Goal: Transaction & Acquisition: Purchase product/service

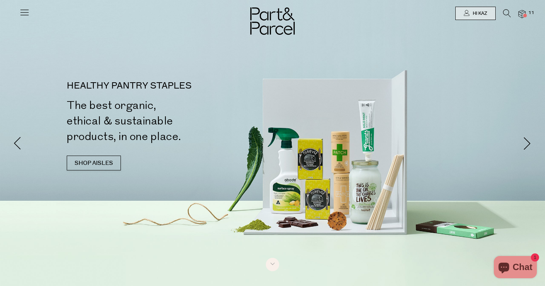
click at [505, 12] on icon at bounding box center [507, 13] width 8 height 8
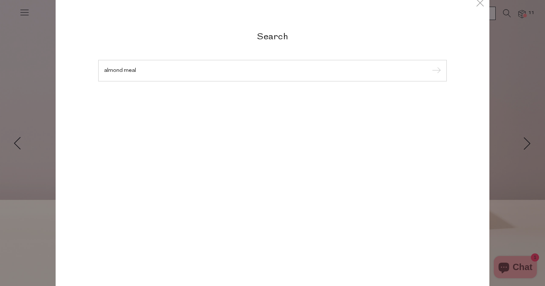
type input "almond meal"
click at [436, 77] on input "submit" at bounding box center [435, 71] width 11 height 11
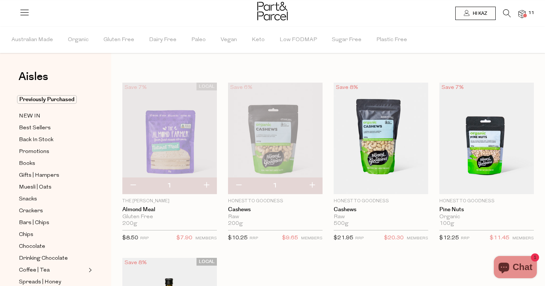
click at [208, 185] on button "button" at bounding box center [206, 186] width 21 height 16
type input "2"
click at [506, 13] on icon at bounding box center [507, 13] width 8 height 8
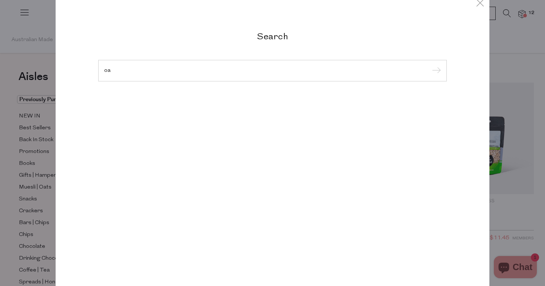
type input "o"
type input "koala"
click at [436, 71] on input "submit" at bounding box center [435, 71] width 11 height 11
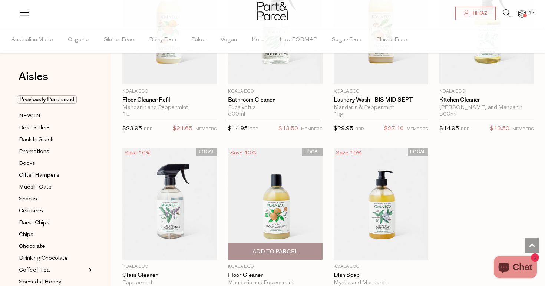
scroll to position [822, 0]
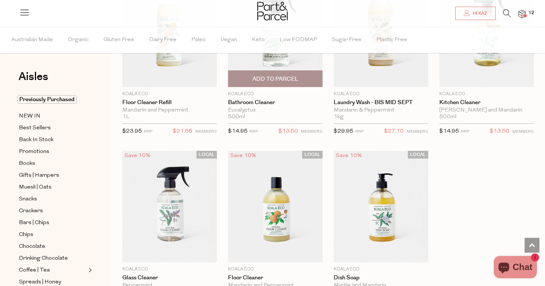
click at [263, 77] on span "Add To Parcel" at bounding box center [276, 79] width 46 height 8
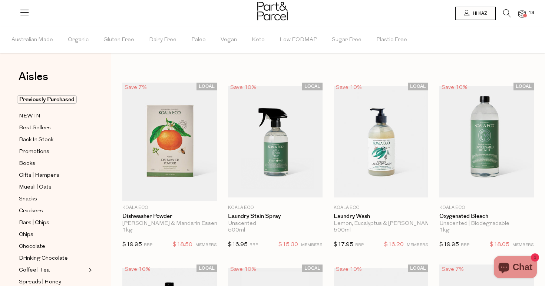
scroll to position [0, 0]
click at [506, 14] on icon at bounding box center [507, 13] width 8 height 8
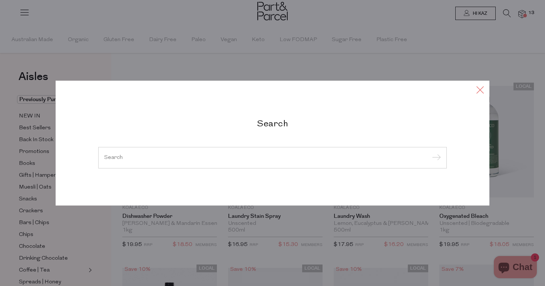
click at [480, 90] on icon at bounding box center [480, 90] width 11 height 11
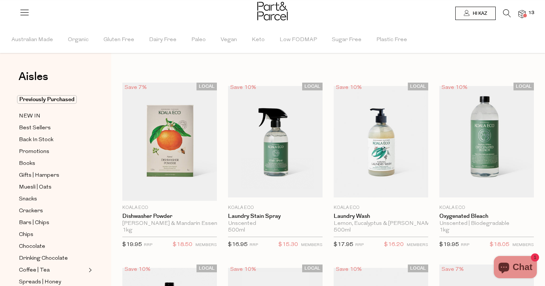
click at [523, 13] on img at bounding box center [522, 14] width 7 height 9
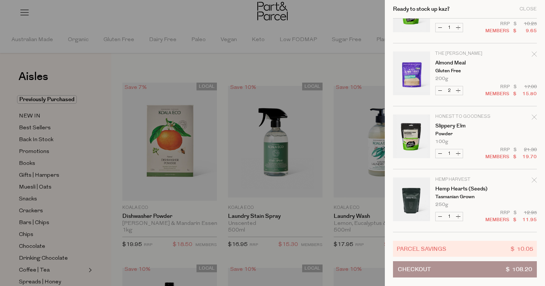
scroll to position [417, 0]
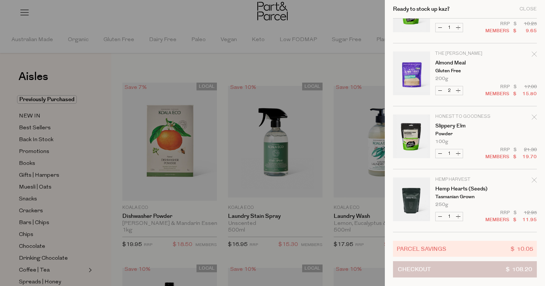
click at [489, 270] on button "Checkout $ 108.20" at bounding box center [465, 270] width 144 height 16
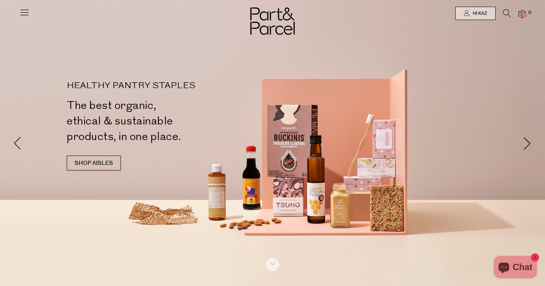
click at [523, 12] on img at bounding box center [522, 14] width 7 height 9
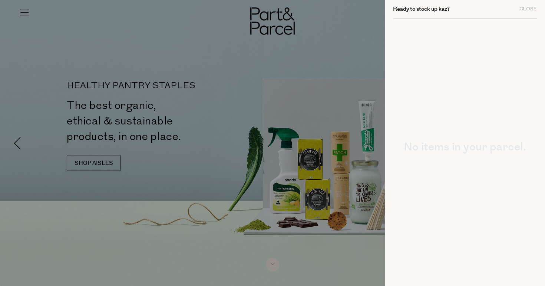
click at [431, 9] on h2 "Ready to stock up kaz?" at bounding box center [421, 9] width 57 height 6
click at [526, 7] on div "Close" at bounding box center [528, 9] width 17 height 5
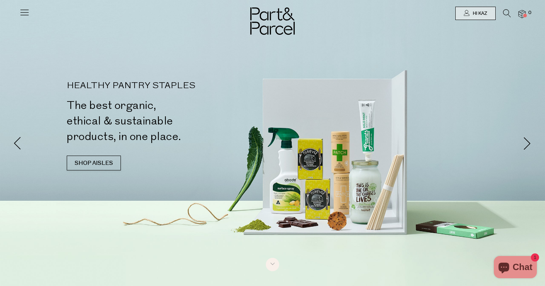
click at [505, 12] on icon at bounding box center [507, 13] width 8 height 8
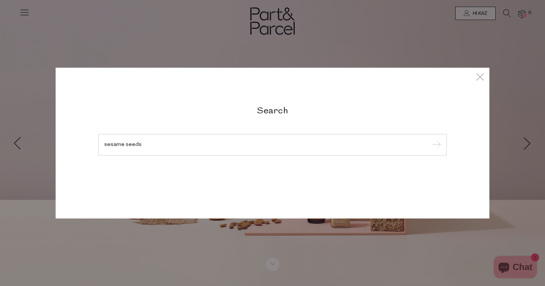
type input "sesame seeds"
click at [436, 145] on input "submit" at bounding box center [435, 145] width 11 height 11
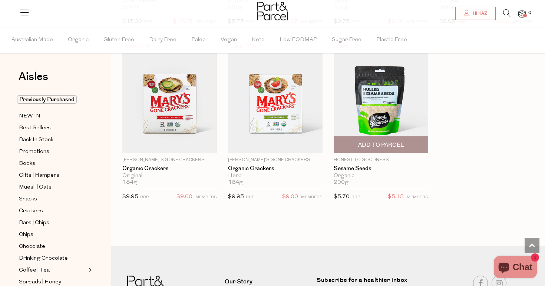
scroll to position [567, 0]
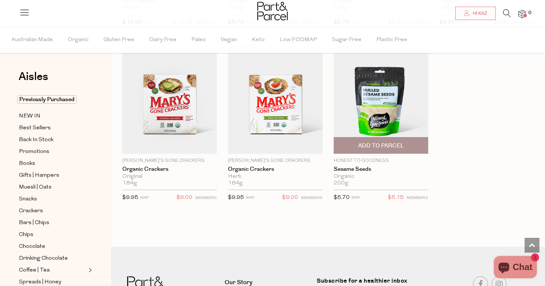
click at [381, 145] on span "Add To Parcel" at bounding box center [381, 146] width 46 height 8
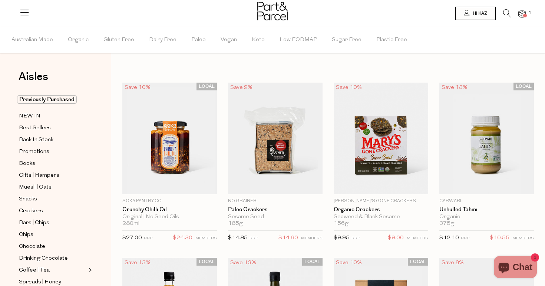
scroll to position [0, 0]
click at [507, 13] on icon at bounding box center [507, 13] width 8 height 8
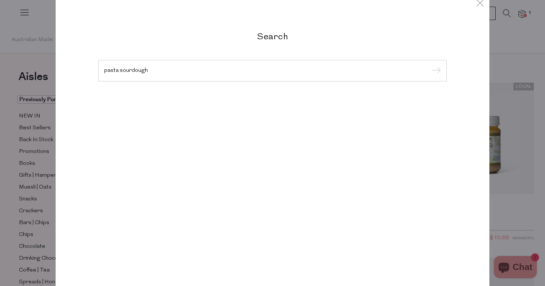
type input "pasta sourdough"
click at [436, 71] on input "submit" at bounding box center [435, 71] width 11 height 11
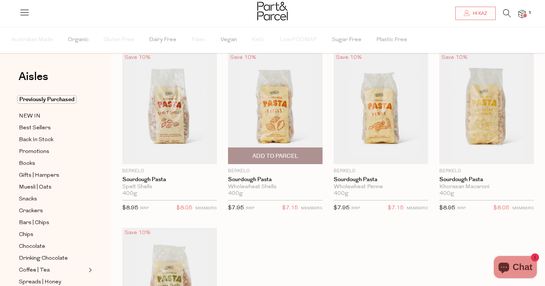
scroll to position [31, 0]
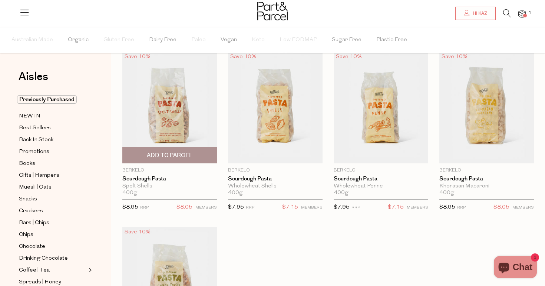
click at [184, 156] on span "Add To Parcel" at bounding box center [170, 156] width 46 height 8
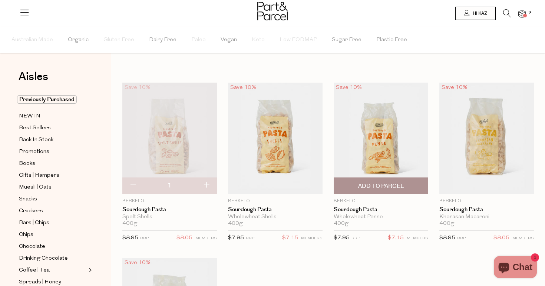
scroll to position [0, 0]
click at [401, 186] on span "Add To Parcel" at bounding box center [381, 187] width 46 height 8
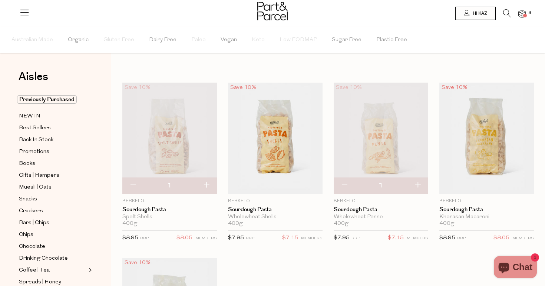
click at [504, 14] on icon at bounding box center [507, 13] width 8 height 8
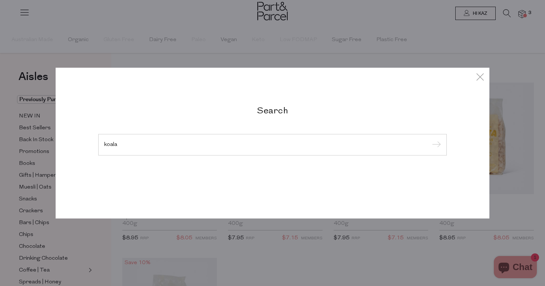
type input "koala"
click at [436, 145] on input "submit" at bounding box center [435, 145] width 11 height 11
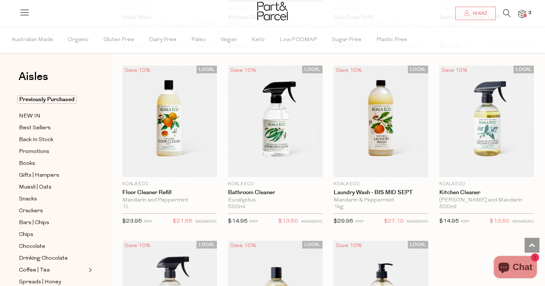
scroll to position [733, 0]
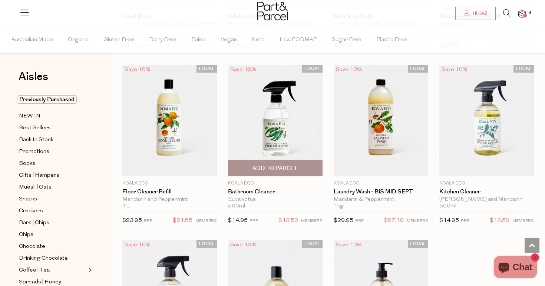
click at [251, 197] on div "Eucalyptus" at bounding box center [275, 200] width 95 height 7
click at [277, 167] on span "Add To Parcel" at bounding box center [276, 169] width 46 height 8
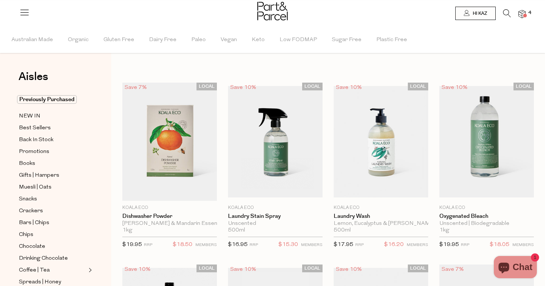
scroll to position [0, 0]
click at [509, 12] on icon at bounding box center [507, 13] width 8 height 8
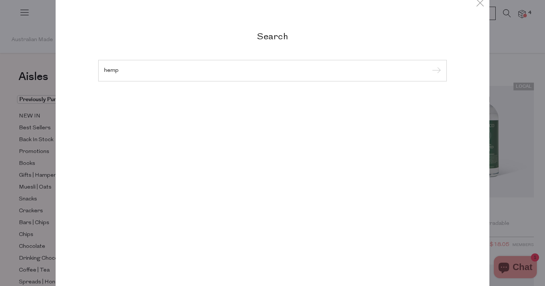
type input "hemp"
click at [436, 71] on input "submit" at bounding box center [435, 71] width 11 height 11
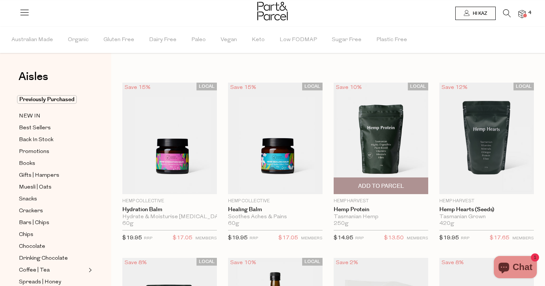
click at [386, 186] on span "Add To Parcel" at bounding box center [381, 187] width 46 height 8
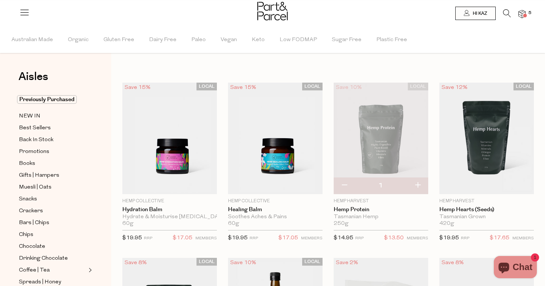
click at [505, 12] on icon at bounding box center [507, 13] width 8 height 8
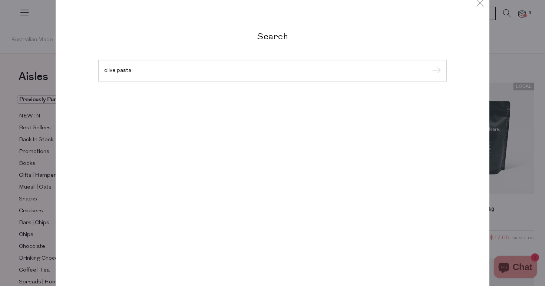
type input "olive pasta"
click at [436, 71] on input "submit" at bounding box center [435, 71] width 11 height 11
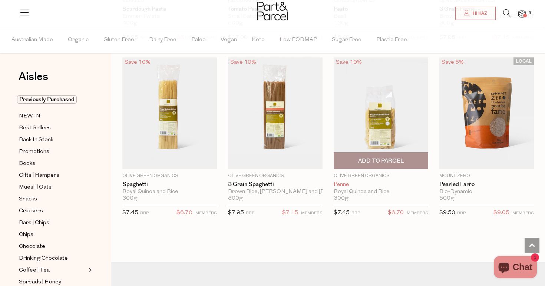
scroll to position [519, 0]
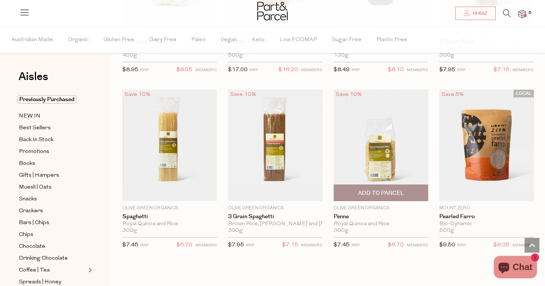
click at [380, 193] on span "Add To Parcel" at bounding box center [381, 194] width 46 height 8
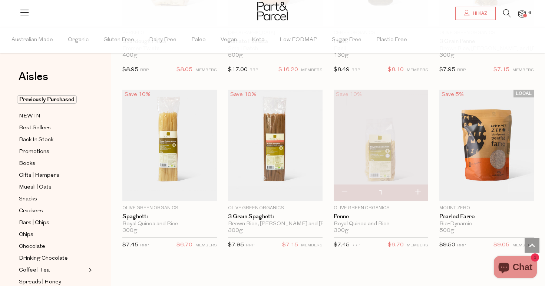
click at [418, 191] on button "button" at bounding box center [417, 193] width 21 height 16
type input "2"
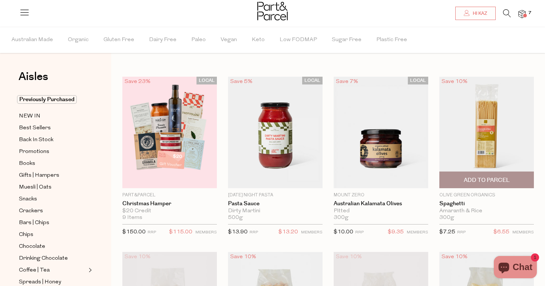
scroll to position [0, 0]
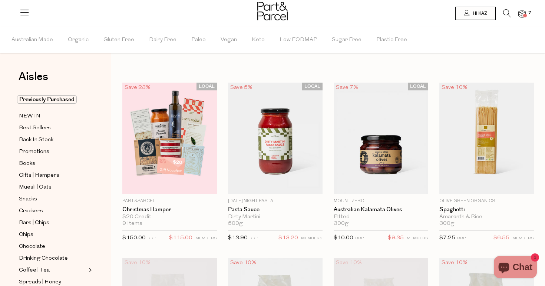
click at [506, 9] on div at bounding box center [272, 12] width 545 height 24
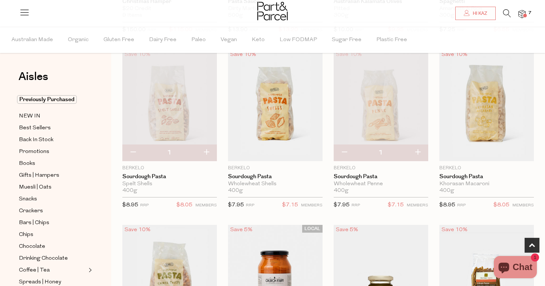
scroll to position [245, 0]
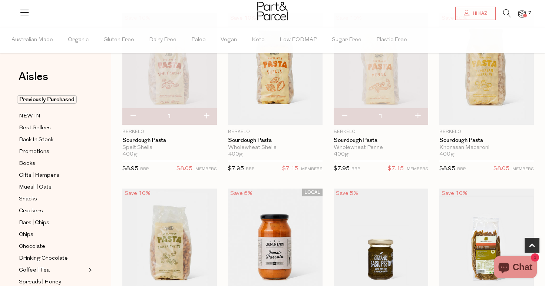
click at [505, 12] on icon at bounding box center [507, 13] width 8 height 8
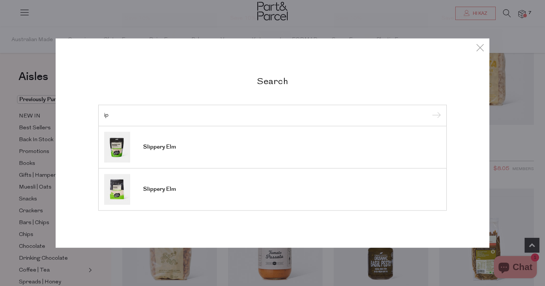
type input "i"
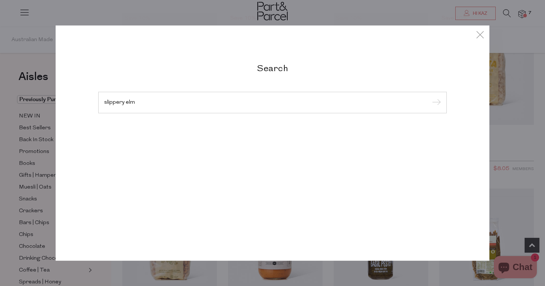
type input "slippery elm"
click at [436, 103] on input "submit" at bounding box center [435, 103] width 11 height 11
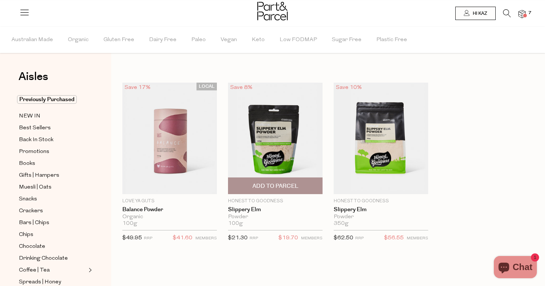
click at [284, 184] on span "Add To Parcel" at bounding box center [276, 187] width 46 height 8
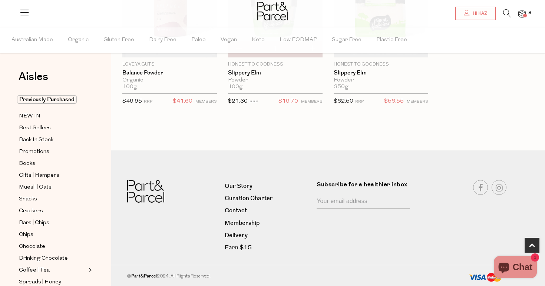
scroll to position [137, 0]
click at [522, 13] on img at bounding box center [522, 14] width 7 height 9
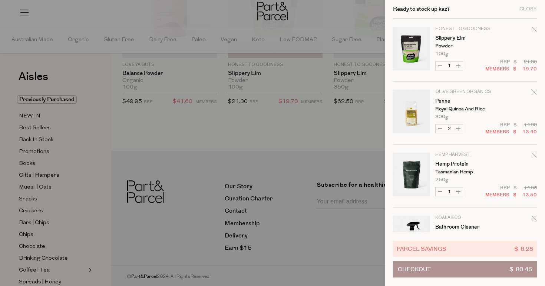
scroll to position [0, 0]
click at [528, 9] on div "Close" at bounding box center [528, 9] width 17 height 5
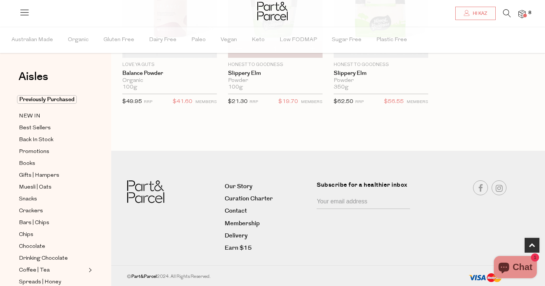
click at [508, 12] on icon at bounding box center [507, 13] width 8 height 8
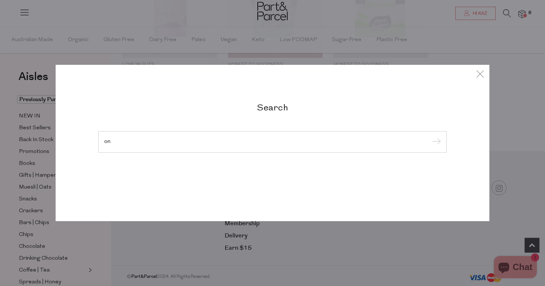
type input "o"
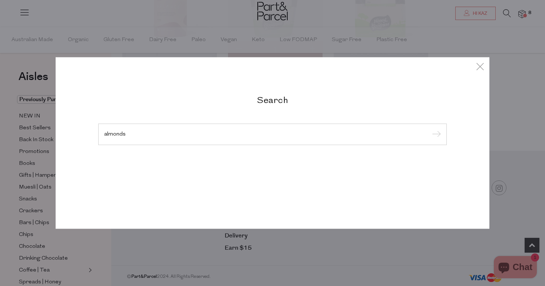
type input "almonds"
click at [436, 135] on input "submit" at bounding box center [435, 134] width 11 height 11
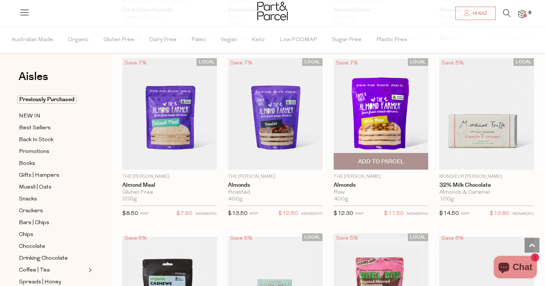
scroll to position [1448, 0]
click at [390, 158] on span "Add To Parcel" at bounding box center [381, 162] width 46 height 8
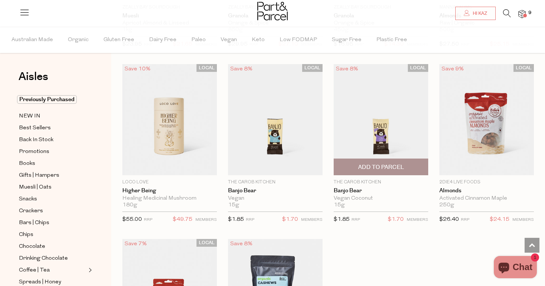
scroll to position [1975, 0]
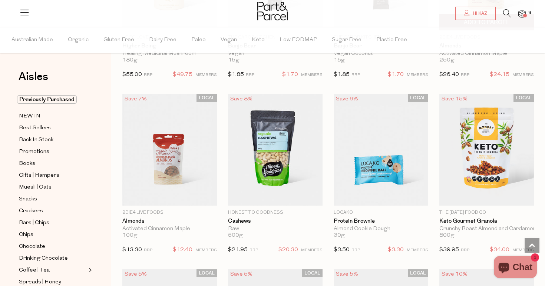
scroll to position [2122, 0]
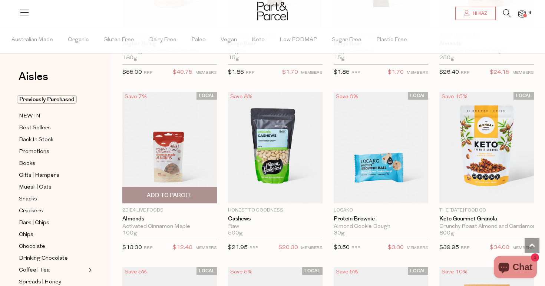
click at [175, 194] on span "Add To Parcel" at bounding box center [170, 196] width 46 height 8
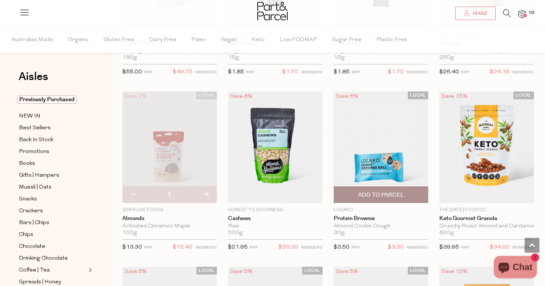
scroll to position [2124, 0]
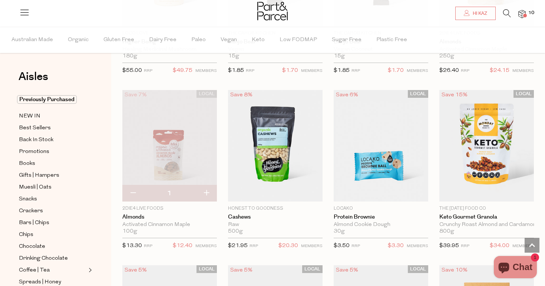
click at [131, 187] on button "button" at bounding box center [132, 193] width 21 height 16
type input "0"
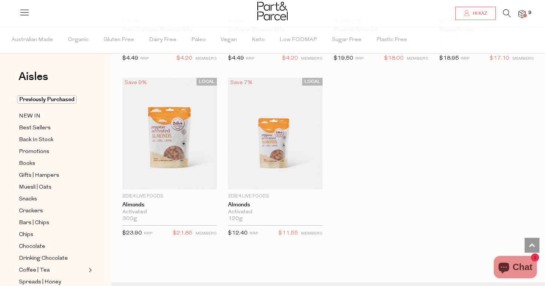
scroll to position [2847, 0]
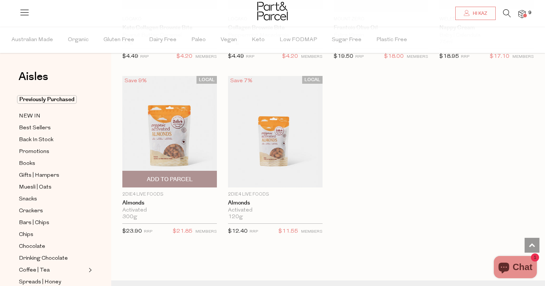
click at [201, 174] on span "Add To Parcel" at bounding box center [170, 179] width 90 height 16
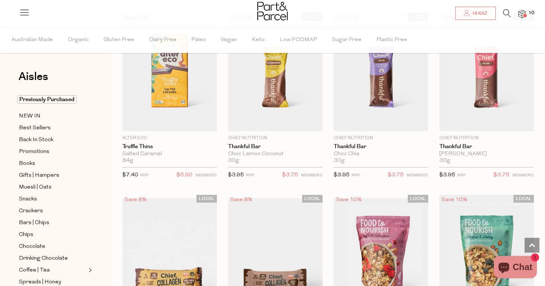
scroll to position [232, 0]
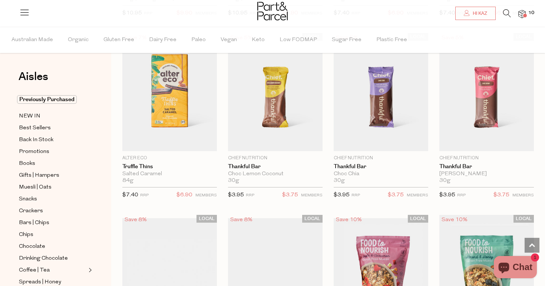
click at [522, 13] on img at bounding box center [522, 14] width 7 height 9
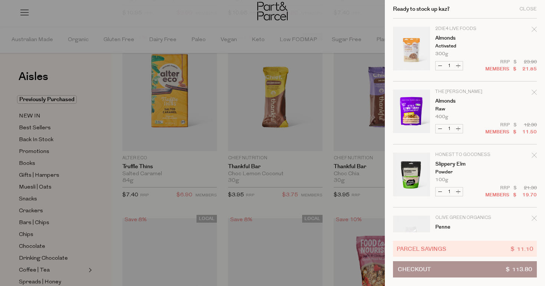
scroll to position [0, 0]
click at [265, 210] on div at bounding box center [272, 143] width 545 height 286
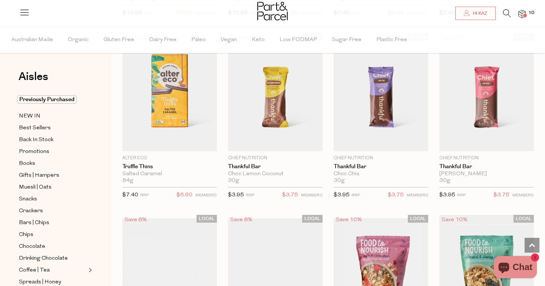
click at [507, 13] on icon at bounding box center [507, 13] width 8 height 8
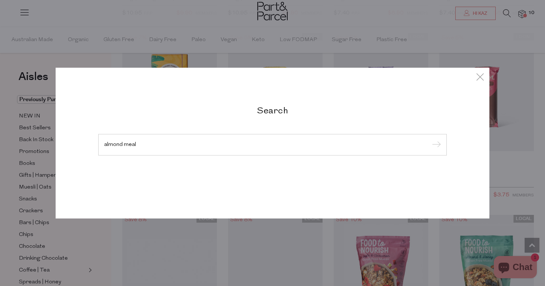
type input "almond meal"
click at [436, 140] on input "submit" at bounding box center [435, 145] width 11 height 11
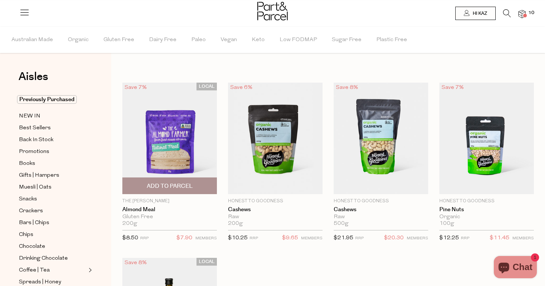
click at [178, 185] on span "Add To Parcel" at bounding box center [170, 187] width 46 height 8
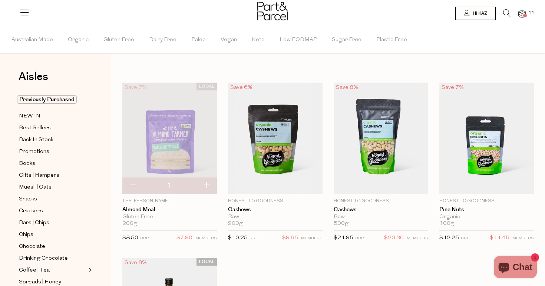
click at [208, 184] on button "button" at bounding box center [206, 186] width 21 height 16
type input "2"
click at [509, 14] on icon at bounding box center [507, 13] width 8 height 8
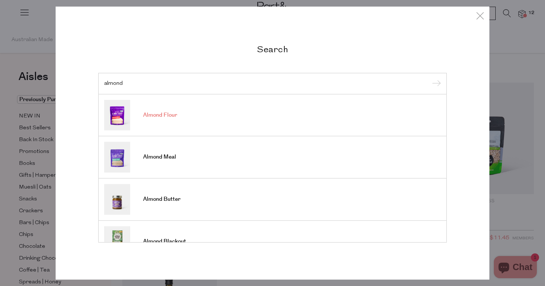
type input "almond"
click at [155, 114] on span "Almond Flour" at bounding box center [160, 115] width 34 height 7
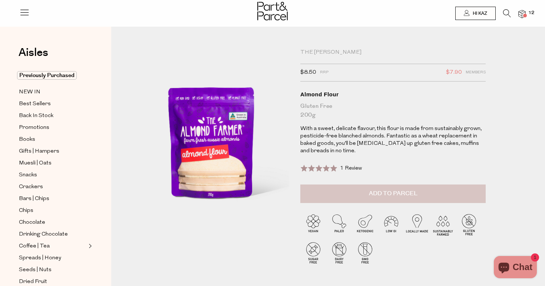
click at [359, 196] on button "Add to Parcel" at bounding box center [392, 194] width 185 height 19
click at [521, 12] on img at bounding box center [522, 14] width 7 height 9
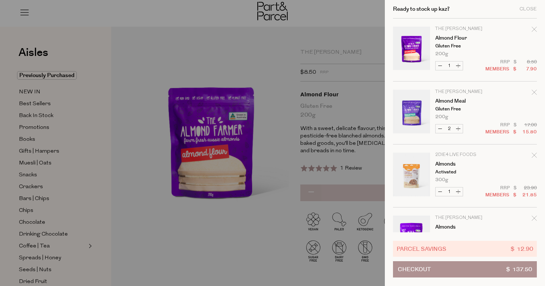
click at [243, 56] on div at bounding box center [272, 143] width 545 height 286
